Goal: Task Accomplishment & Management: Manage account settings

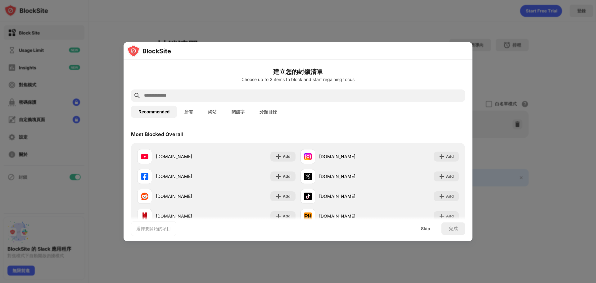
click at [302, 95] on input "text" at bounding box center [302, 95] width 319 height 7
paste input "**********"
type input "**********"
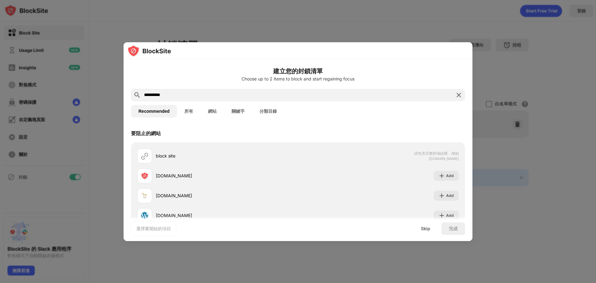
drag, startPoint x: 194, startPoint y: 95, endPoint x: 66, endPoint y: 100, distance: 128.6
click at [66, 282] on div "**********" at bounding box center [298, 283] width 596 height 0
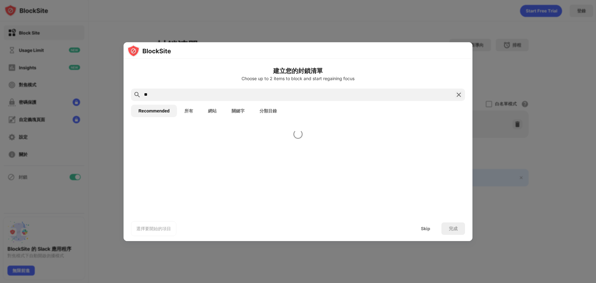
type input "*"
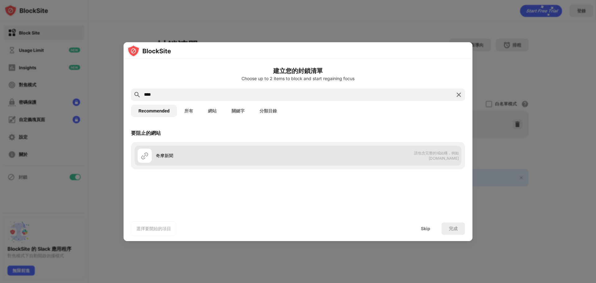
type input "****"
click at [204, 156] on div "奇摩新聞" at bounding box center [227, 155] width 142 height 7
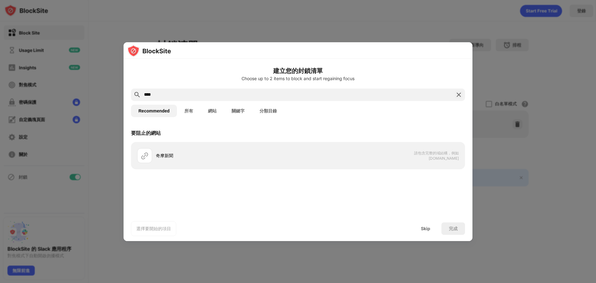
click at [214, 113] on button "網站" at bounding box center [212, 111] width 24 height 12
click at [196, 96] on input "****" at bounding box center [297, 94] width 309 height 7
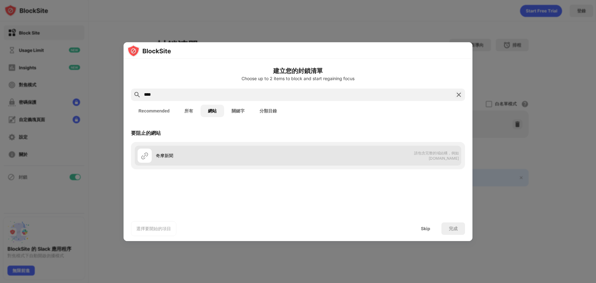
click at [144, 157] on img at bounding box center [144, 155] width 7 height 7
click at [268, 157] on div "奇摩新聞" at bounding box center [227, 155] width 142 height 7
click at [142, 155] on img at bounding box center [144, 155] width 7 height 7
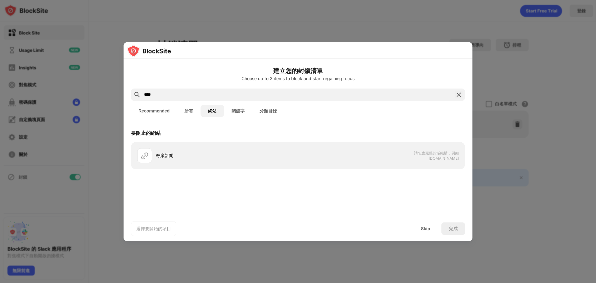
click at [192, 114] on button "所有" at bounding box center [189, 111] width 24 height 12
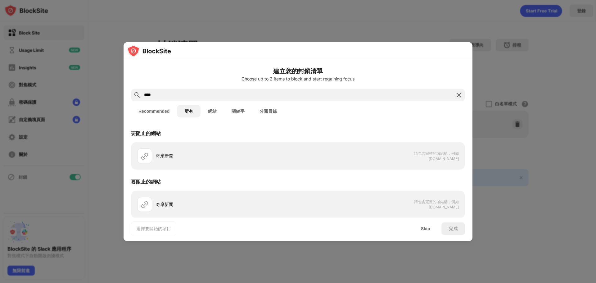
click at [162, 111] on button "Recommended" at bounding box center [154, 111] width 46 height 12
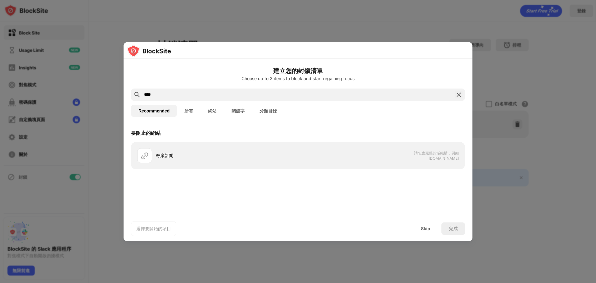
drag, startPoint x: 203, startPoint y: 96, endPoint x: 95, endPoint y: 94, distance: 108.3
click at [95, 282] on div "建立您的封鎖清單 Choose up to 2 items to block and start regaining focus **** Recommend…" at bounding box center [298, 283] width 596 height 0
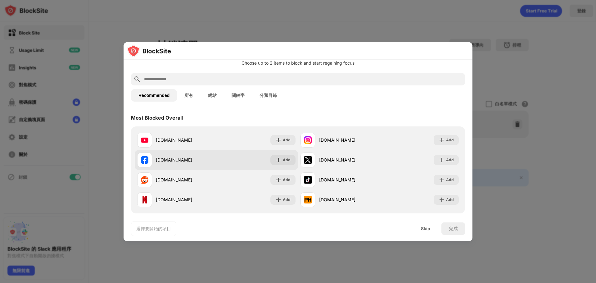
scroll to position [31, 0]
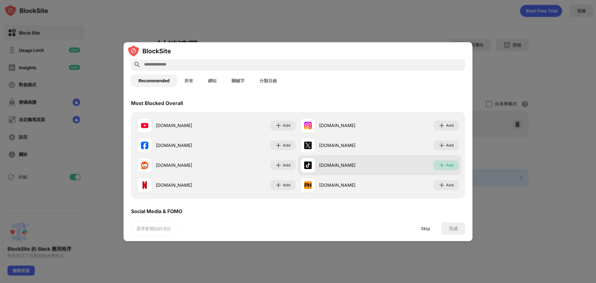
click at [439, 168] on img at bounding box center [442, 165] width 6 height 6
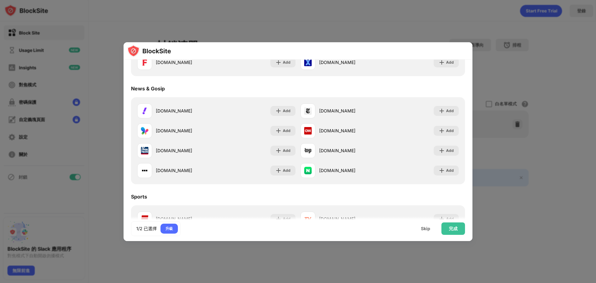
scroll to position [372, 0]
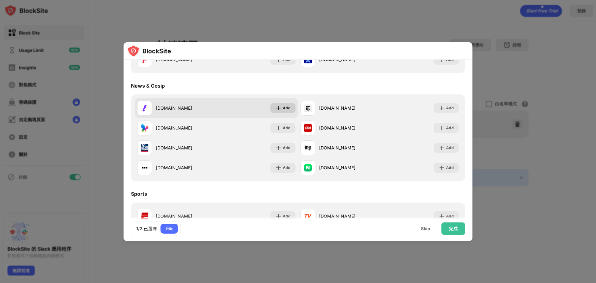
click at [283, 107] on div "Add" at bounding box center [287, 108] width 8 height 6
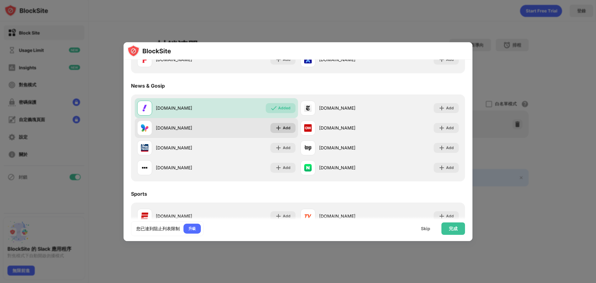
click at [283, 128] on div "Add" at bounding box center [287, 128] width 8 height 6
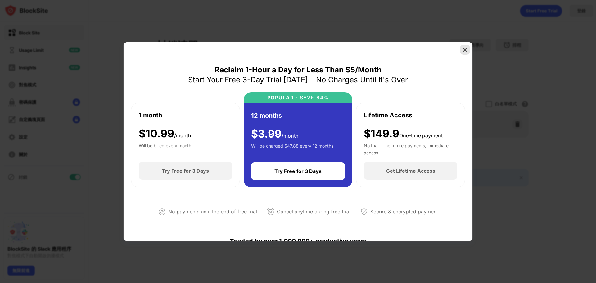
click at [466, 49] on img at bounding box center [465, 50] width 6 height 6
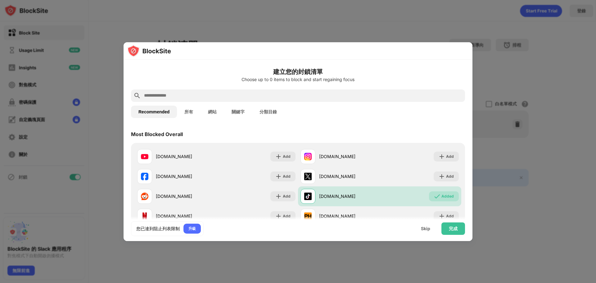
click at [190, 111] on button "所有" at bounding box center [189, 112] width 24 height 12
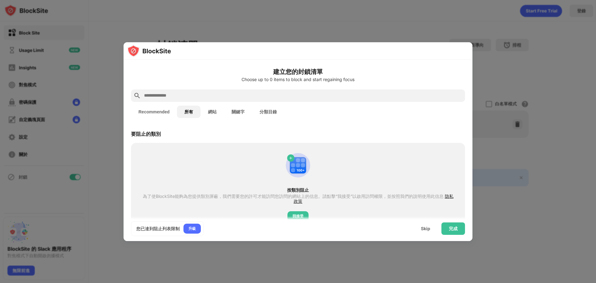
click at [210, 112] on button "網站" at bounding box center [212, 112] width 24 height 12
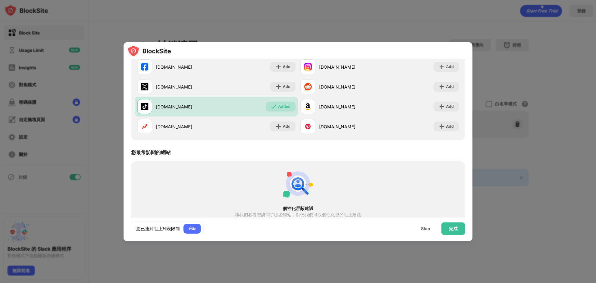
scroll to position [138, 0]
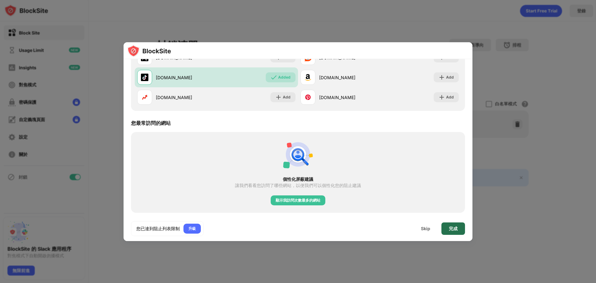
click at [446, 229] on div "完成" at bounding box center [453, 228] width 24 height 12
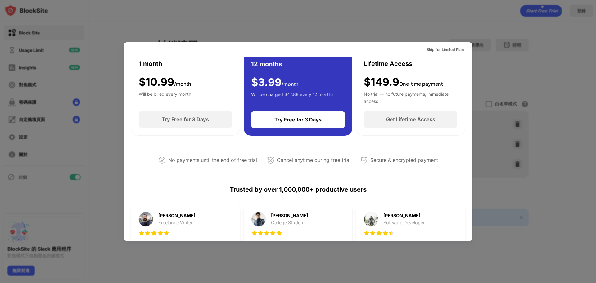
scroll to position [0, 0]
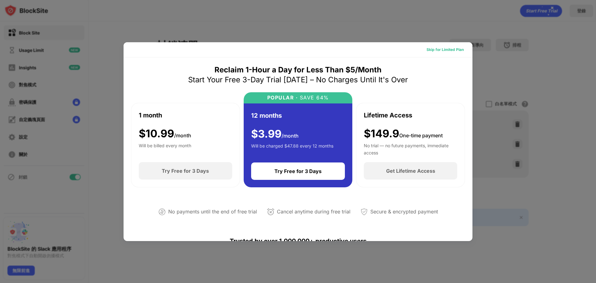
click at [441, 47] on div "Skip for Limited Plan" at bounding box center [444, 50] width 37 height 6
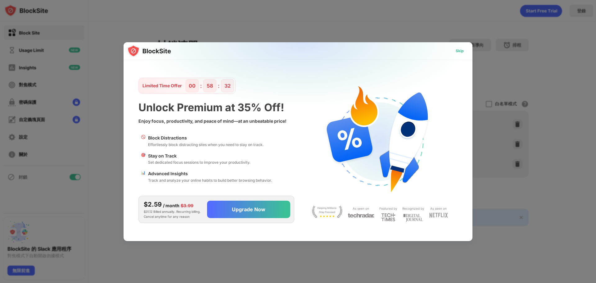
click at [461, 50] on div "Skip" at bounding box center [460, 51] width 8 height 6
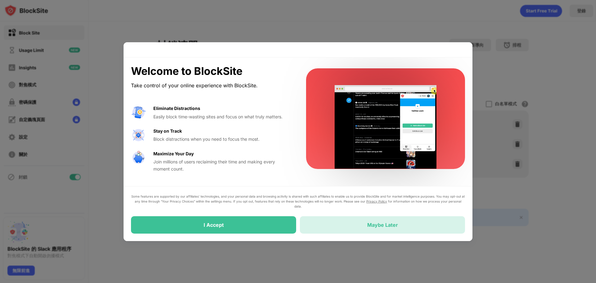
click at [341, 224] on div "Maybe Later" at bounding box center [382, 224] width 165 height 17
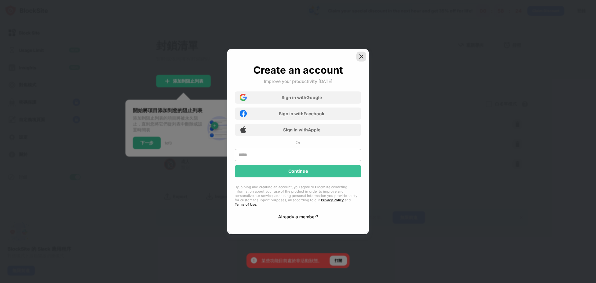
click at [360, 60] on img at bounding box center [361, 56] width 6 height 6
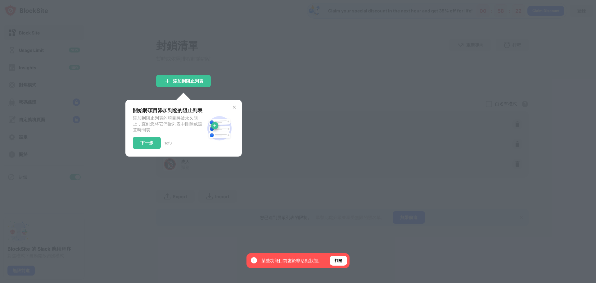
click at [236, 108] on img at bounding box center [234, 107] width 5 height 5
